Goal: Obtain resource: Download file/media

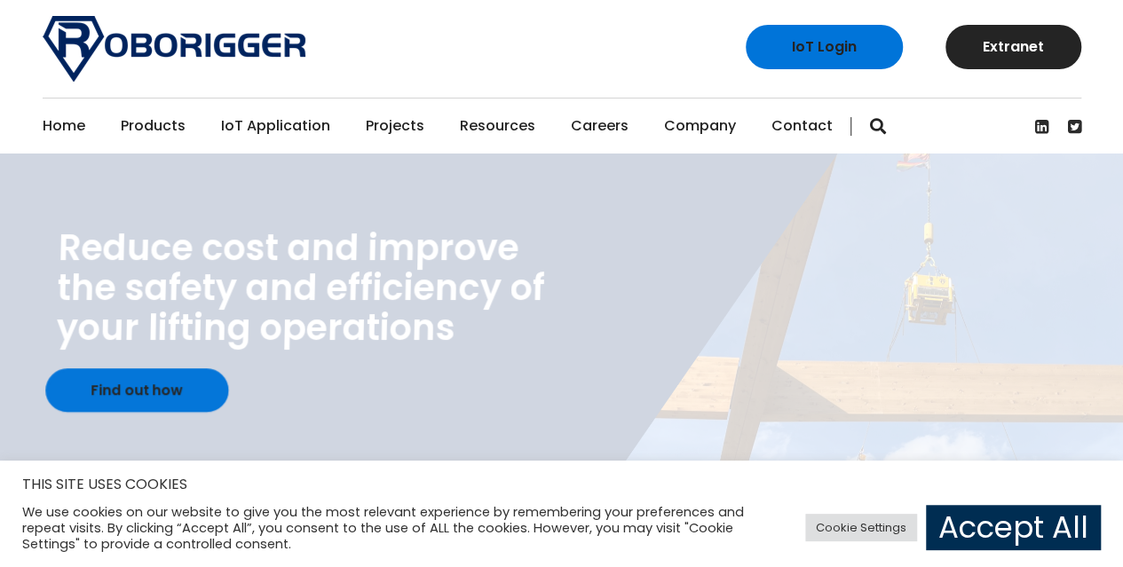
click at [970, 514] on link "Accept All" at bounding box center [1013, 527] width 175 height 45
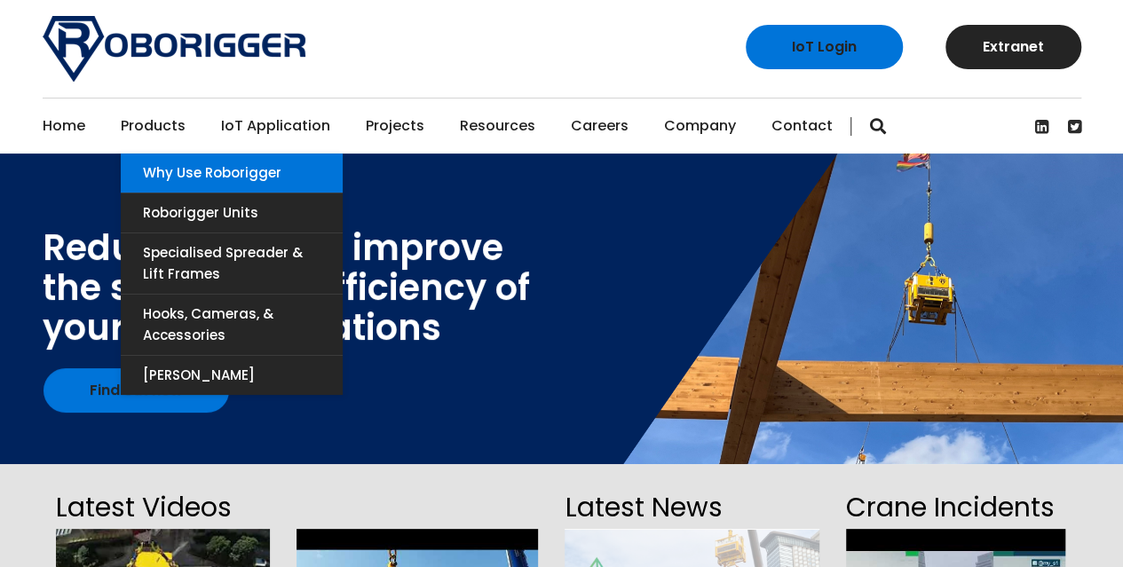
click at [174, 174] on link "Why use Roborigger" at bounding box center [232, 173] width 222 height 39
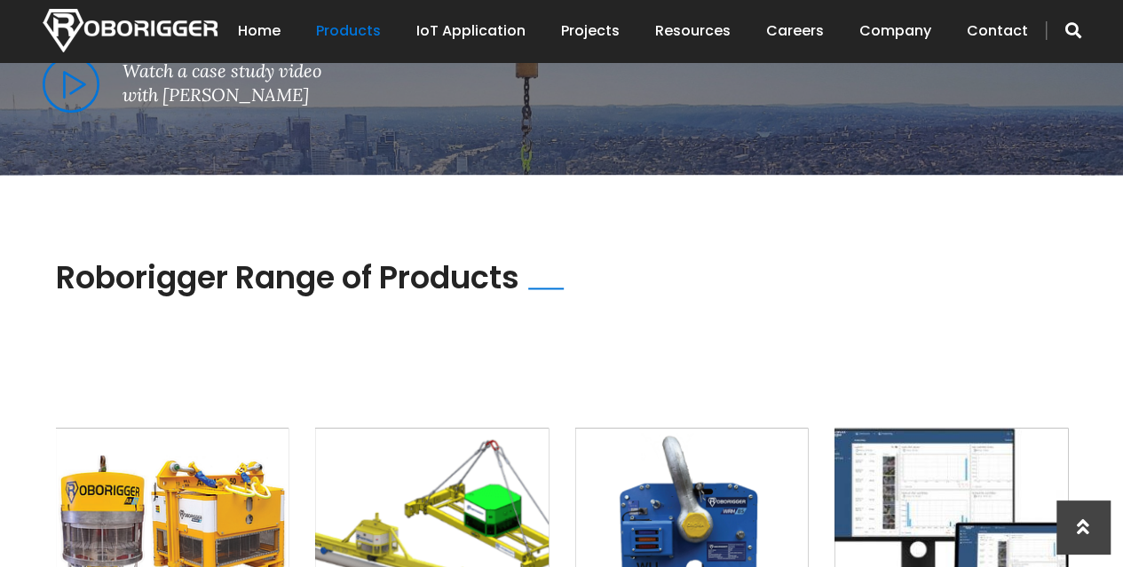
scroll to position [1420, 0]
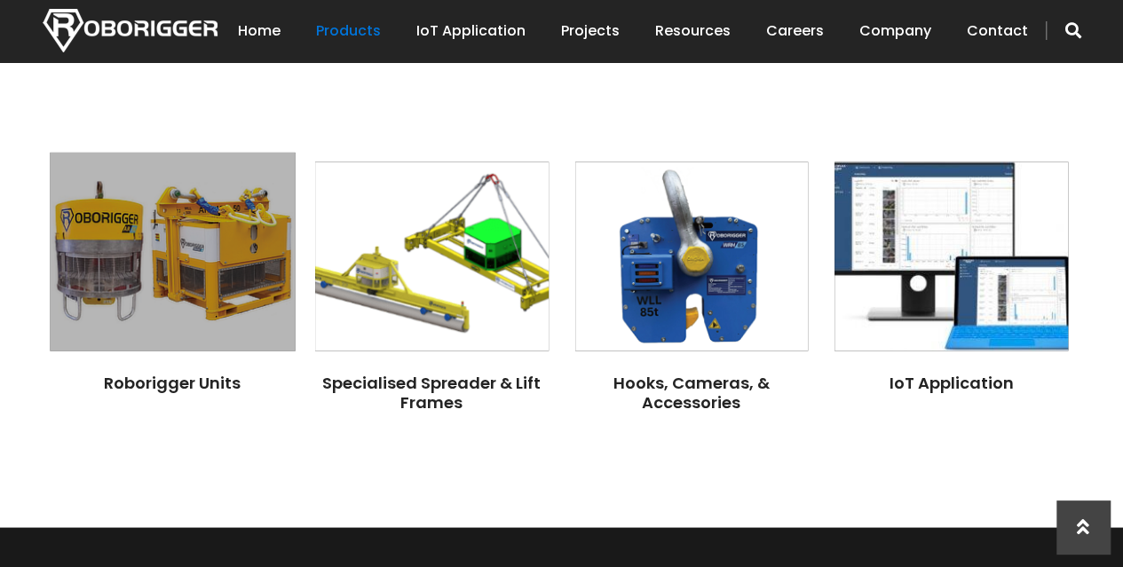
click at [178, 320] on img at bounding box center [172, 252] width 245 height 199
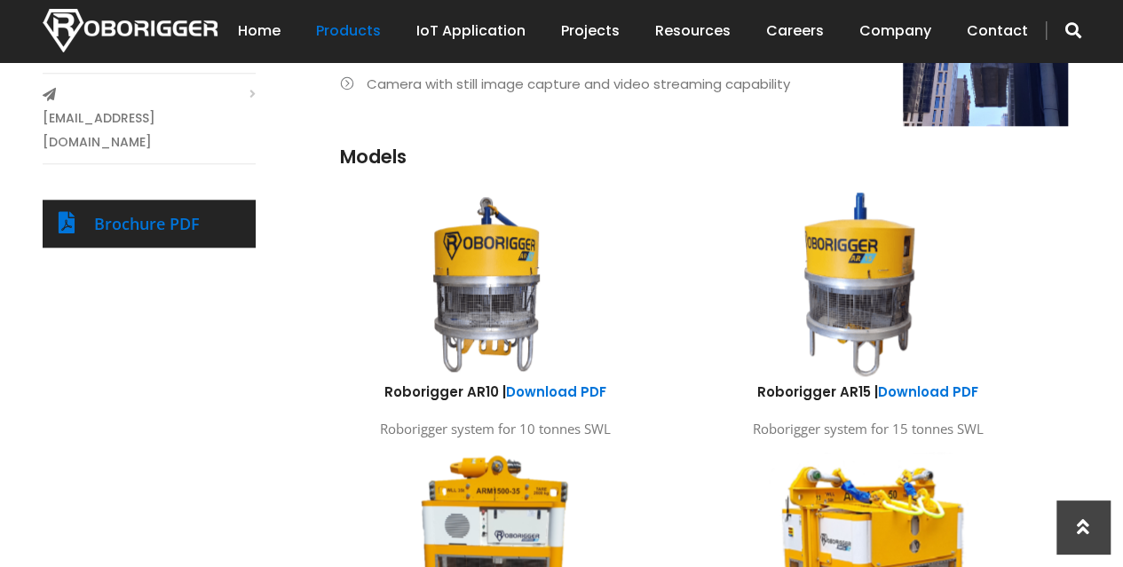
scroll to position [621, 0]
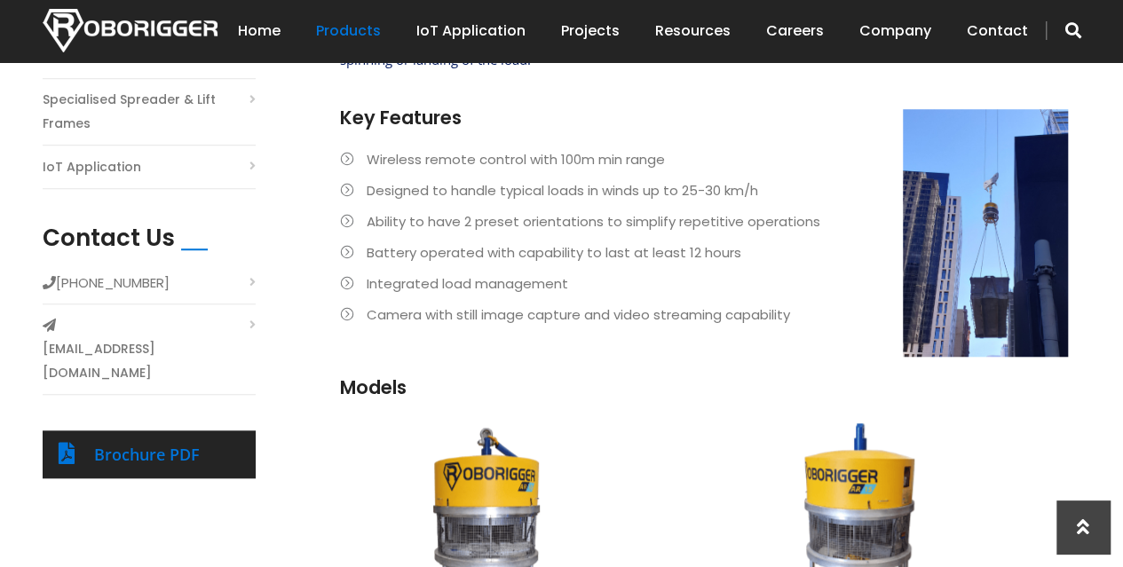
click at [351, 283] on li "Integrated load management" at bounding box center [704, 284] width 728 height 24
click at [178, 444] on link "Brochure PDF" at bounding box center [147, 454] width 106 height 21
